Goal: Transaction & Acquisition: Book appointment/travel/reservation

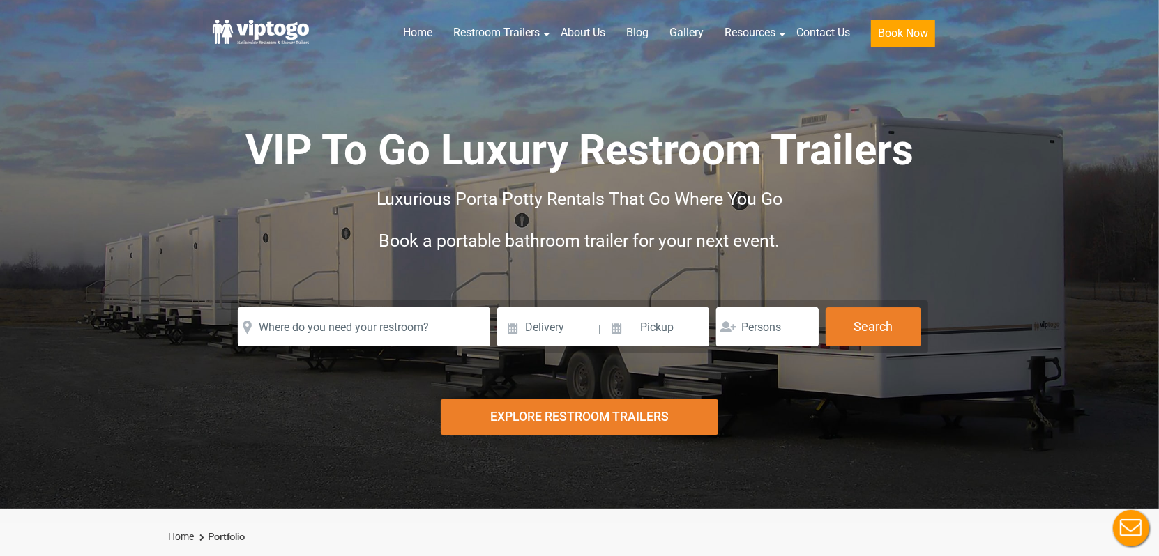
drag, startPoint x: 268, startPoint y: 367, endPoint x: 121, endPoint y: 400, distance: 150.9
click at [121, 400] on div "Risk-Free Reservation! Free cancellation up to 48 hours before delivery. Book n…" at bounding box center [579, 254] width 1159 height 509
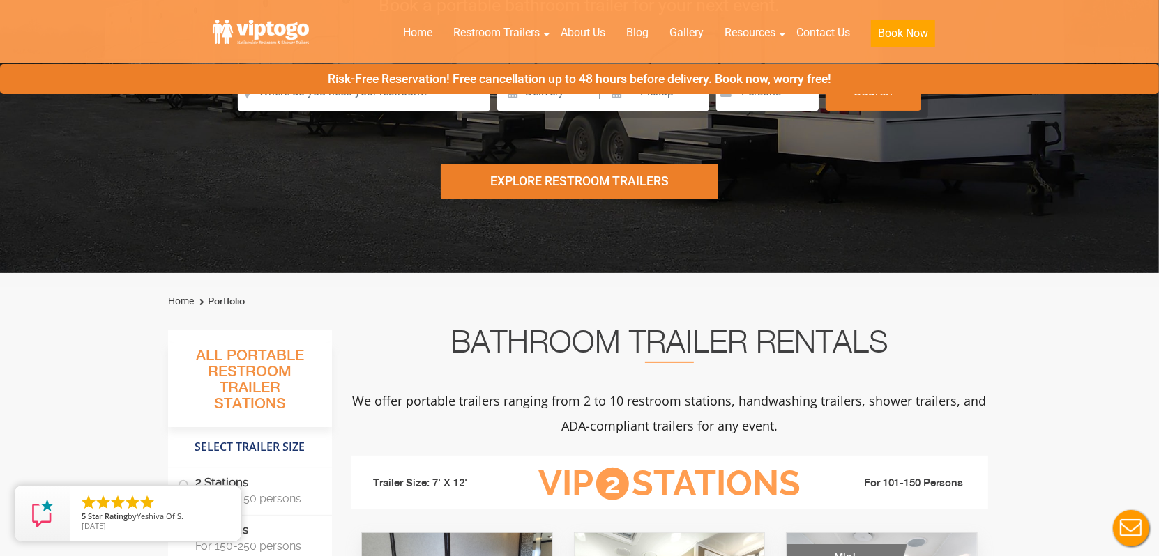
scroll to position [418, 0]
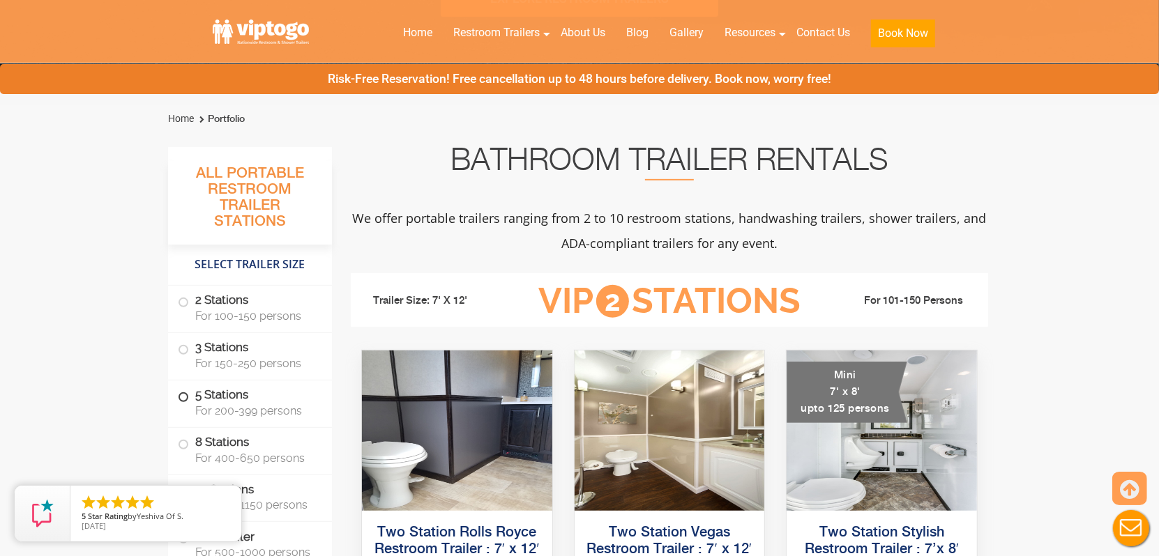
click at [260, 395] on label "5 Stations For 200-399 persons" at bounding box center [250, 402] width 144 height 43
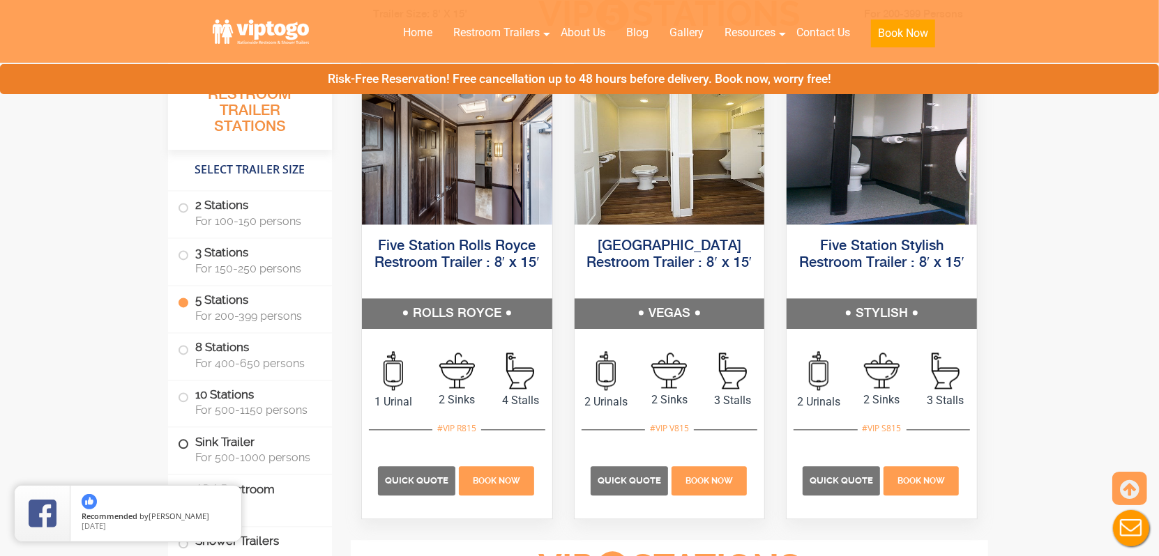
scroll to position [2180, 0]
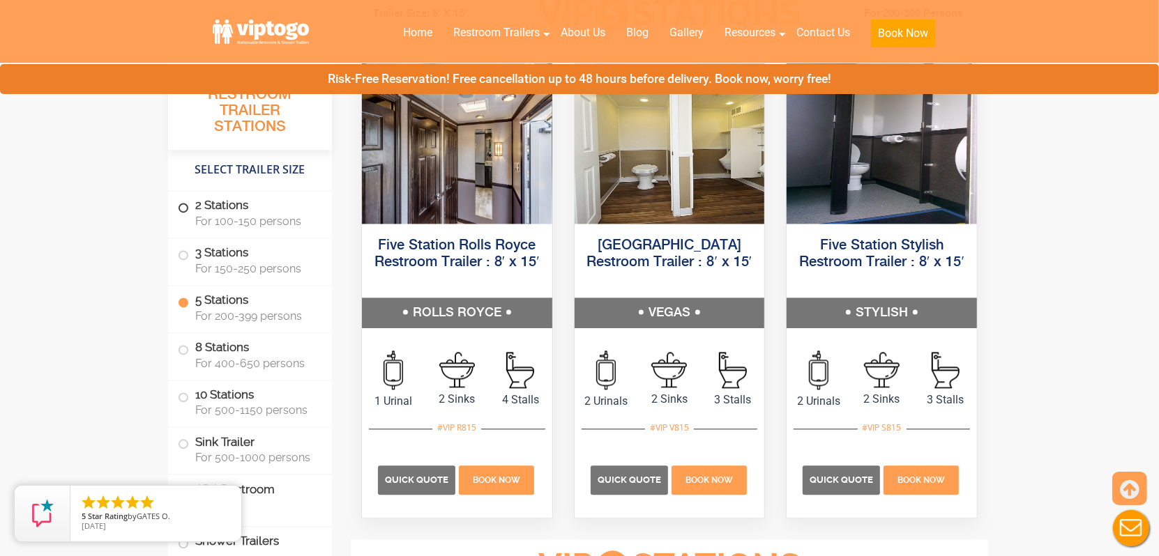
click at [226, 213] on label "2 Stations For 100-150 persons" at bounding box center [250, 212] width 144 height 43
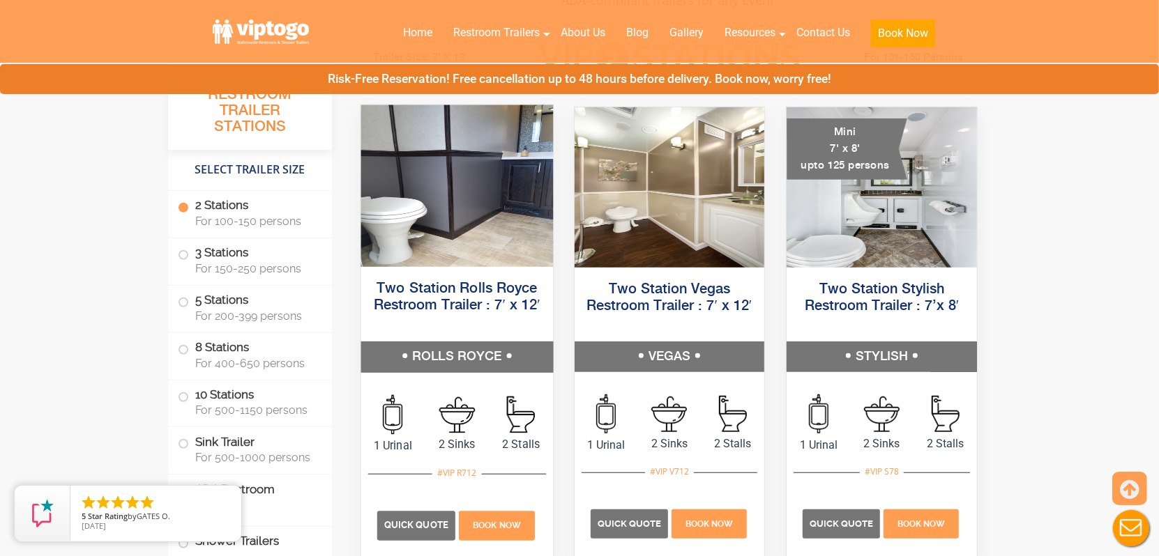
scroll to position [636, 0]
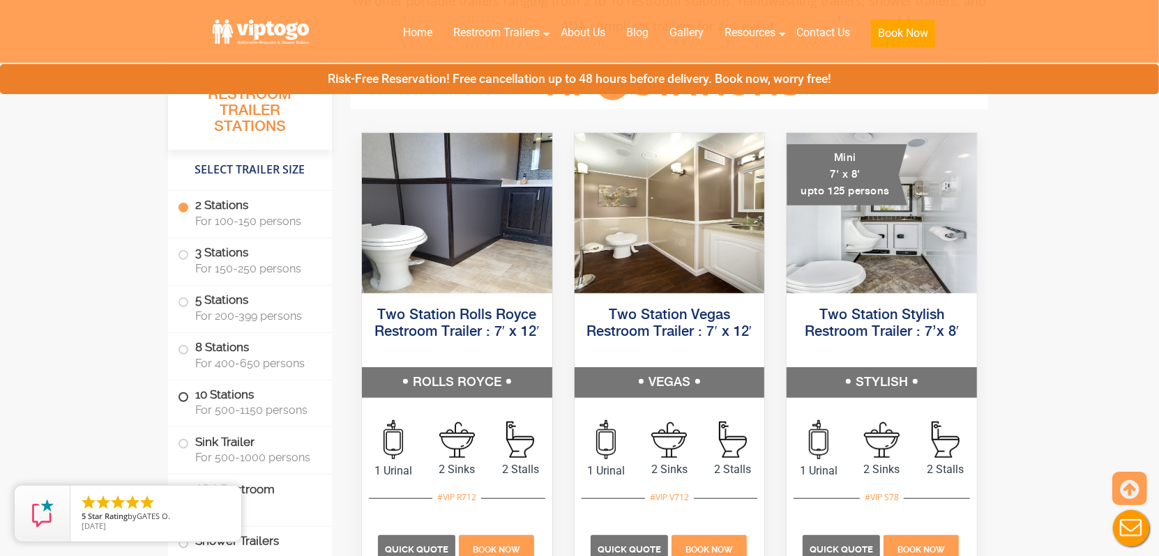
click at [257, 414] on span "For 500-1150 persons" at bounding box center [255, 410] width 120 height 13
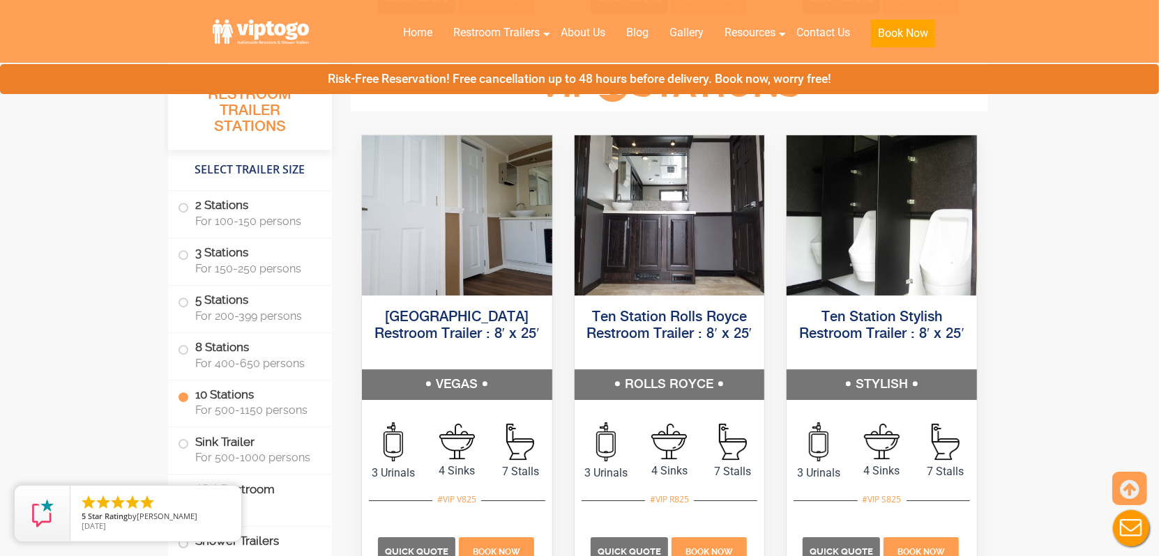
scroll to position [3218, 0]
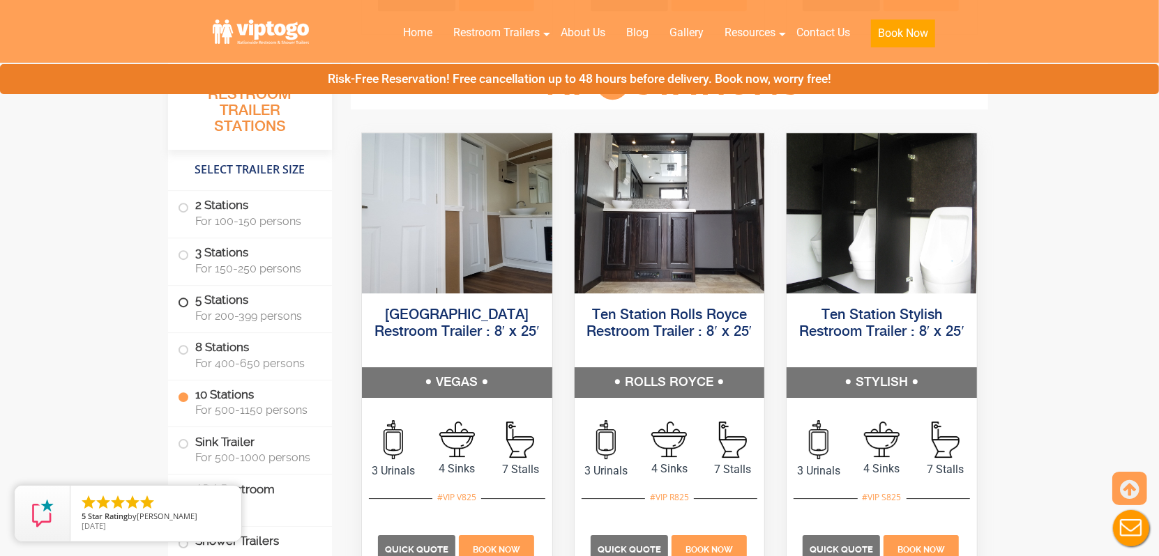
click at [267, 316] on span "For 200-399 persons" at bounding box center [255, 316] width 120 height 13
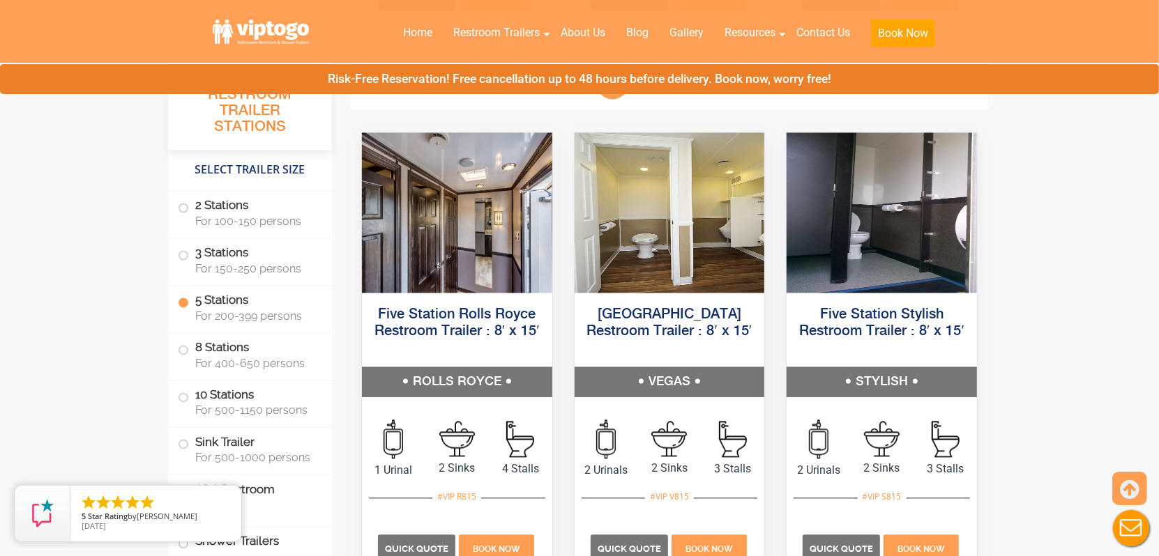
scroll to position [2111, 0]
click at [277, 270] on span "For 150-250 persons" at bounding box center [255, 268] width 120 height 13
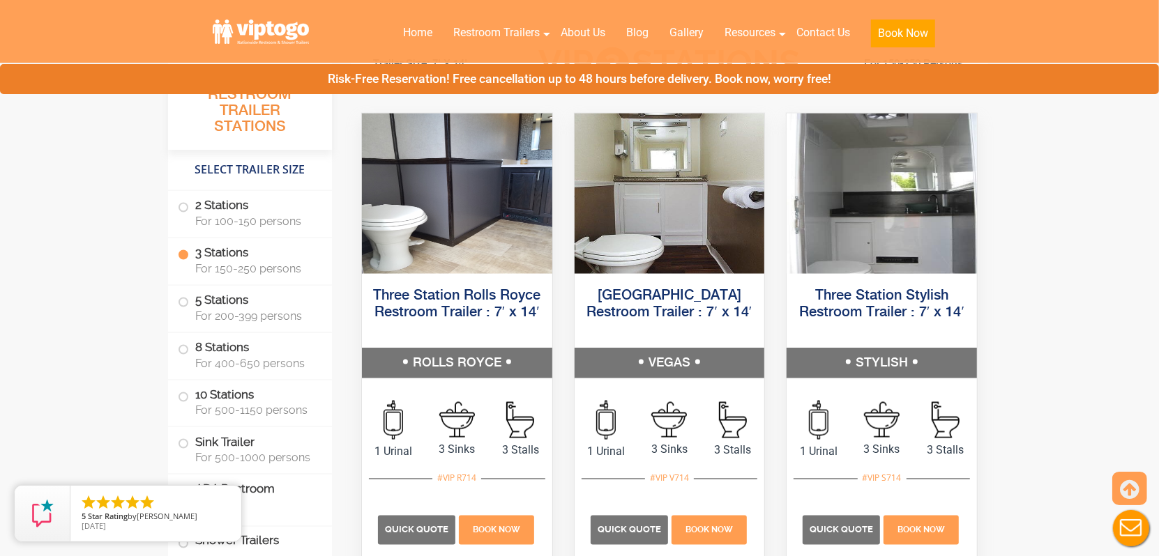
scroll to position [1556, 0]
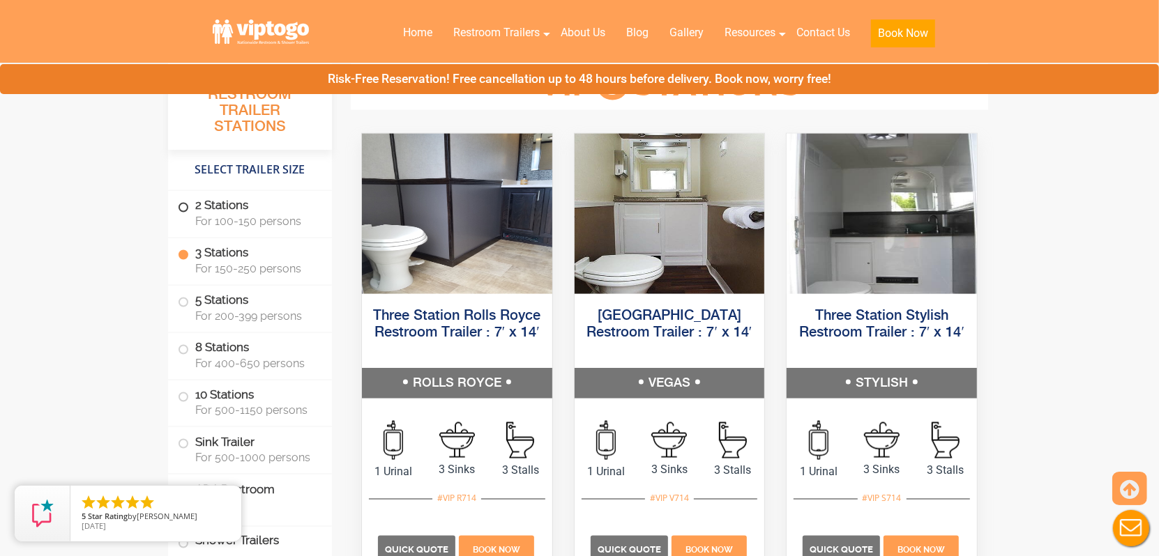
click at [256, 222] on span "For 100-150 persons" at bounding box center [255, 221] width 120 height 13
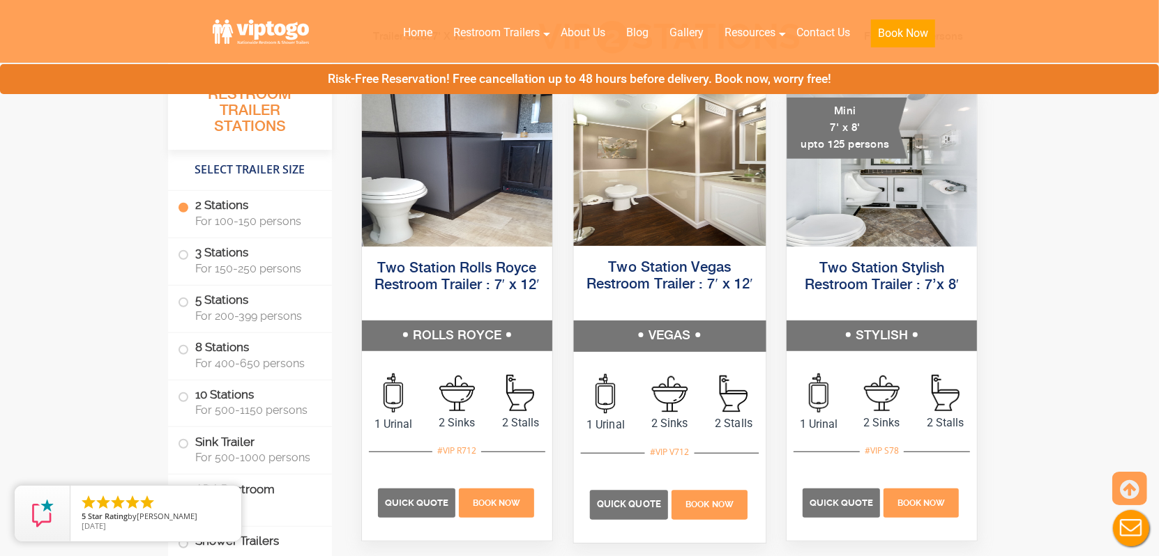
scroll to position [706, 0]
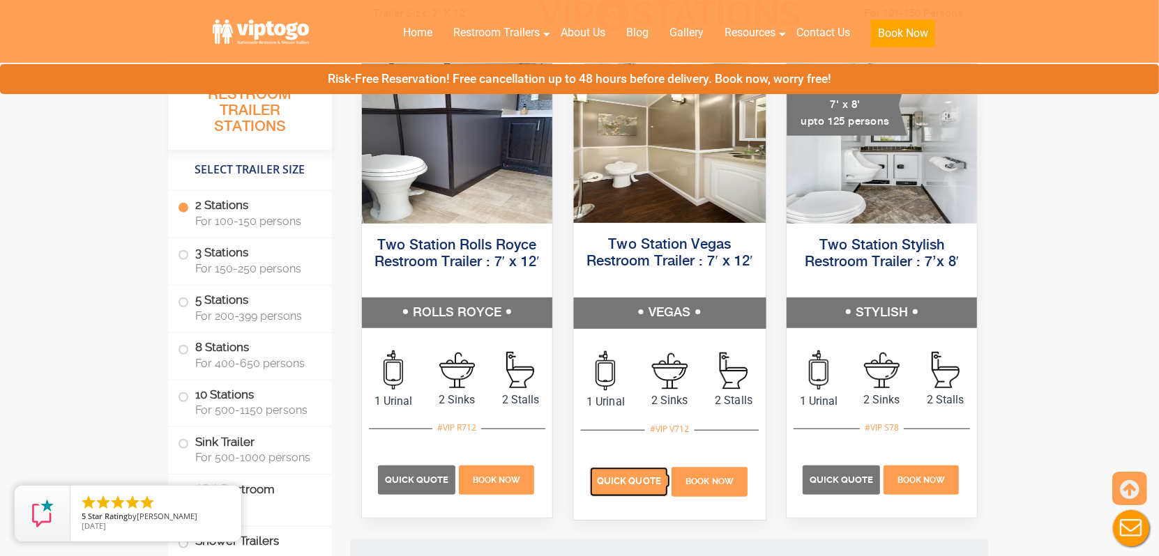
click at [605, 482] on span "Quick Quote" at bounding box center [629, 482] width 64 height 10
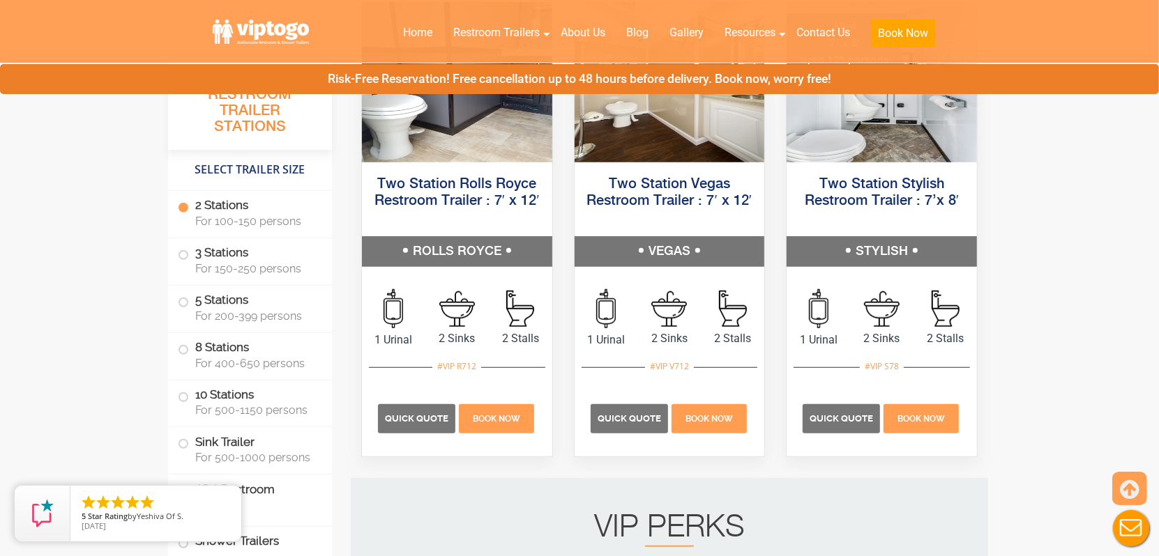
scroll to position [837, 0]
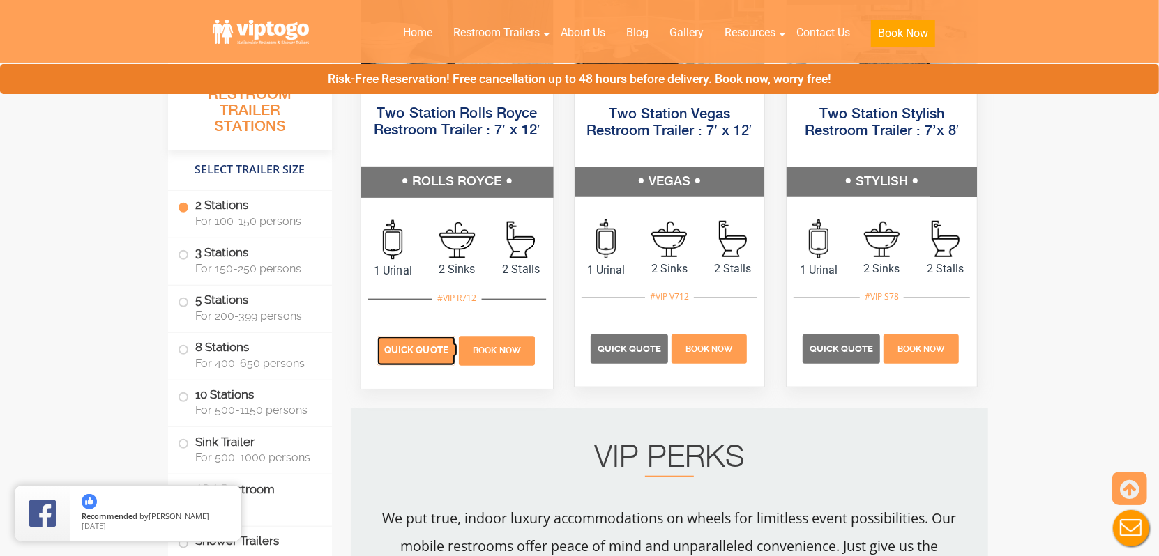
click at [401, 342] on p "Quick Quote" at bounding box center [416, 351] width 78 height 29
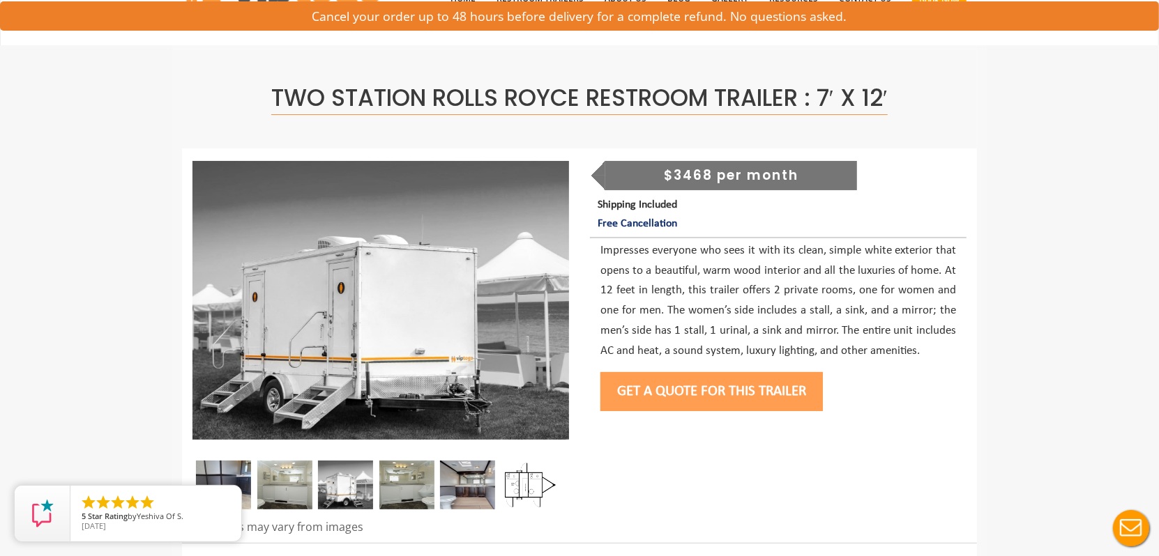
scroll to position [139, 0]
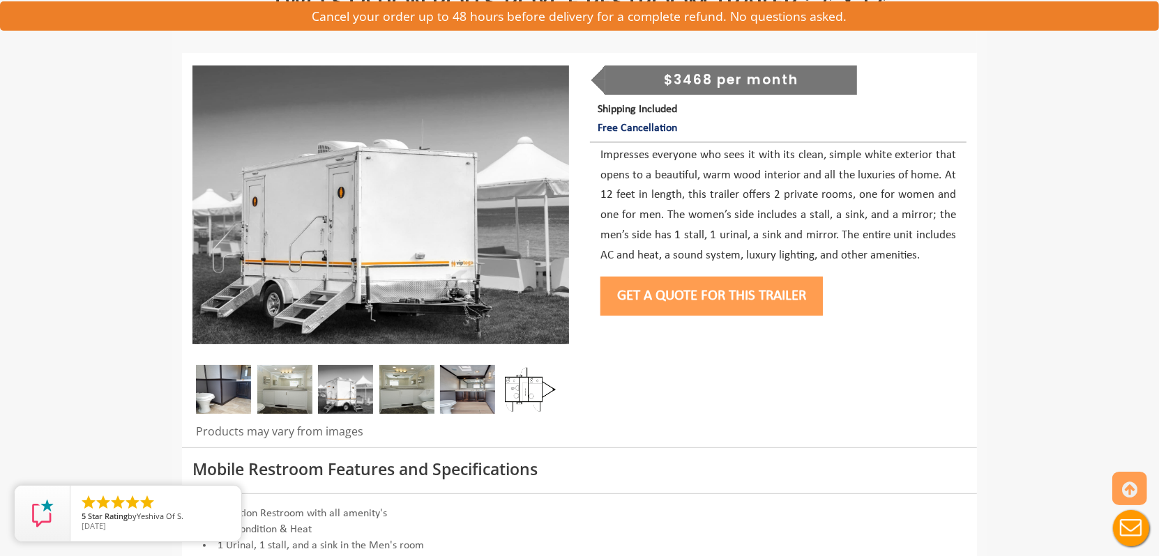
click at [687, 294] on button "Get a Quote for this Trailer" at bounding box center [711, 296] width 222 height 39
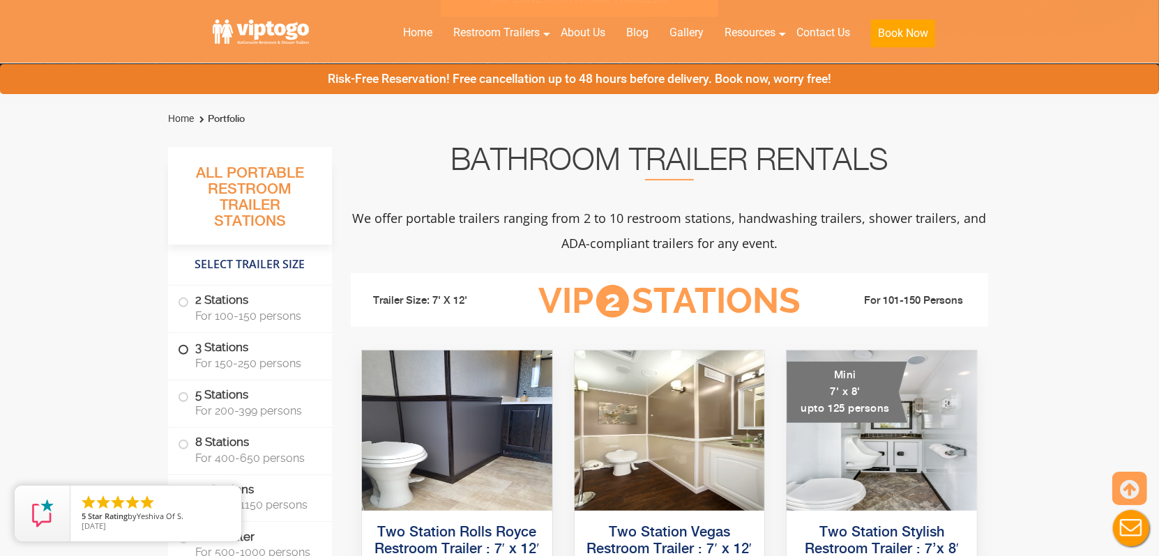
click at [250, 345] on label "3 Stations For 150-250 persons" at bounding box center [250, 354] width 144 height 43
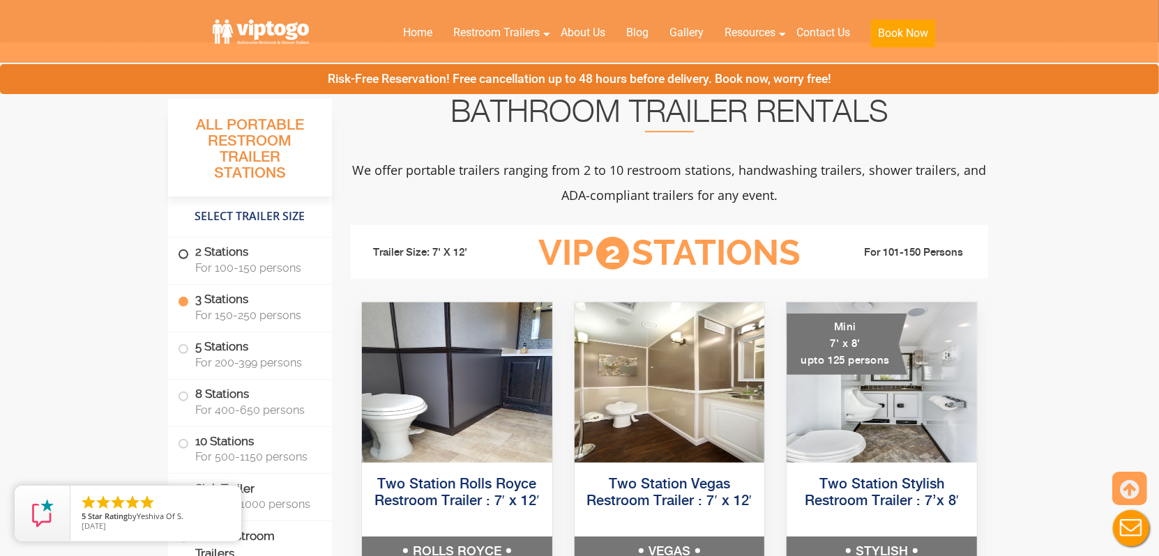
click at [248, 272] on span "For 100-150 persons" at bounding box center [255, 267] width 120 height 13
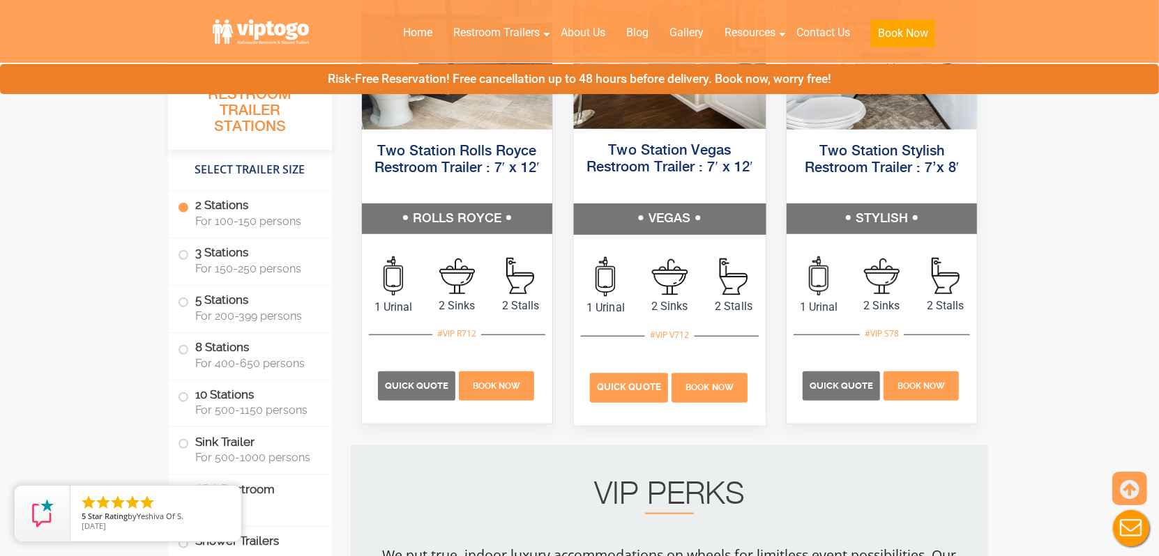
scroll to position [845, 0]
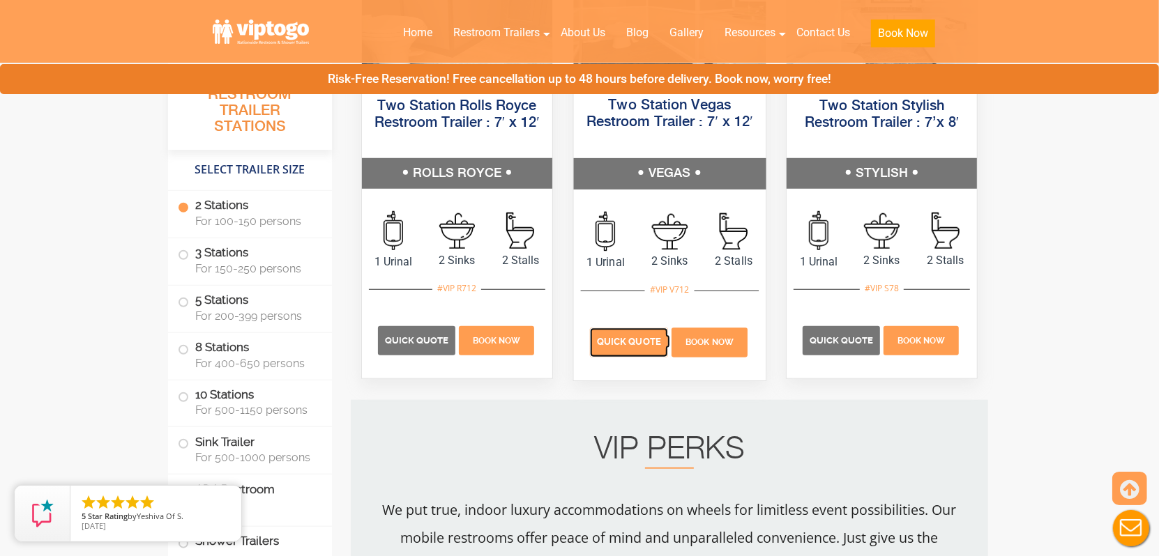
click at [611, 356] on p "Quick Quote" at bounding box center [629, 342] width 78 height 29
